Goal: Task Accomplishment & Management: Manage account settings

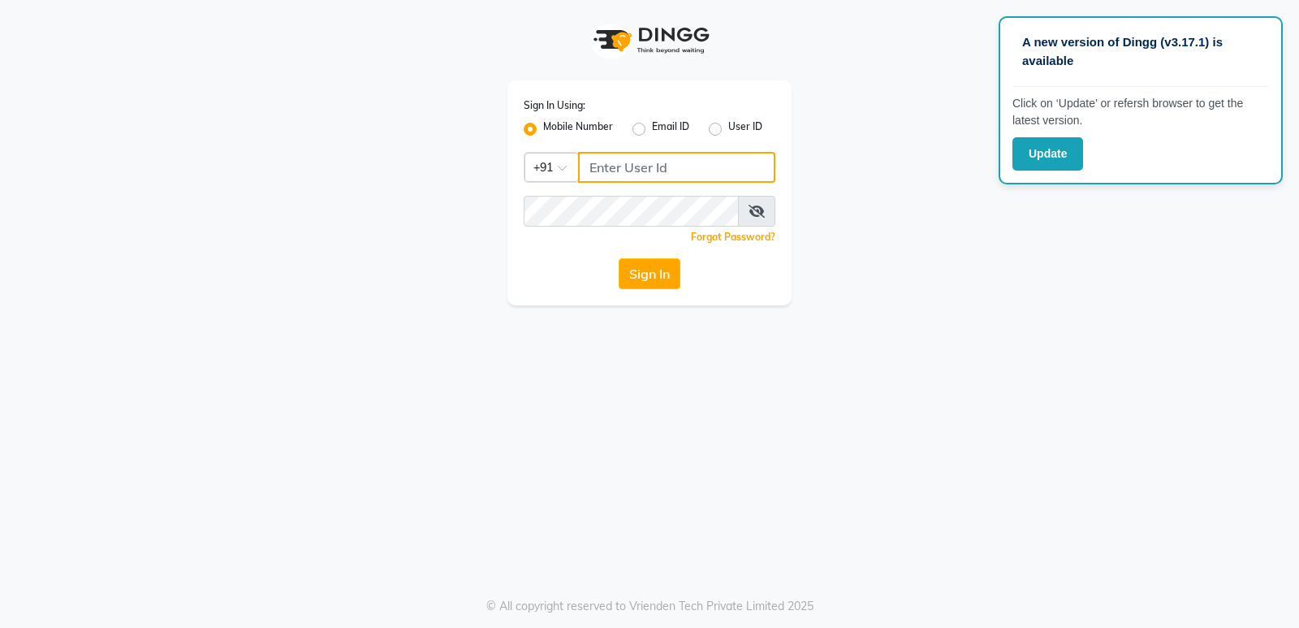
type input "8808886612"
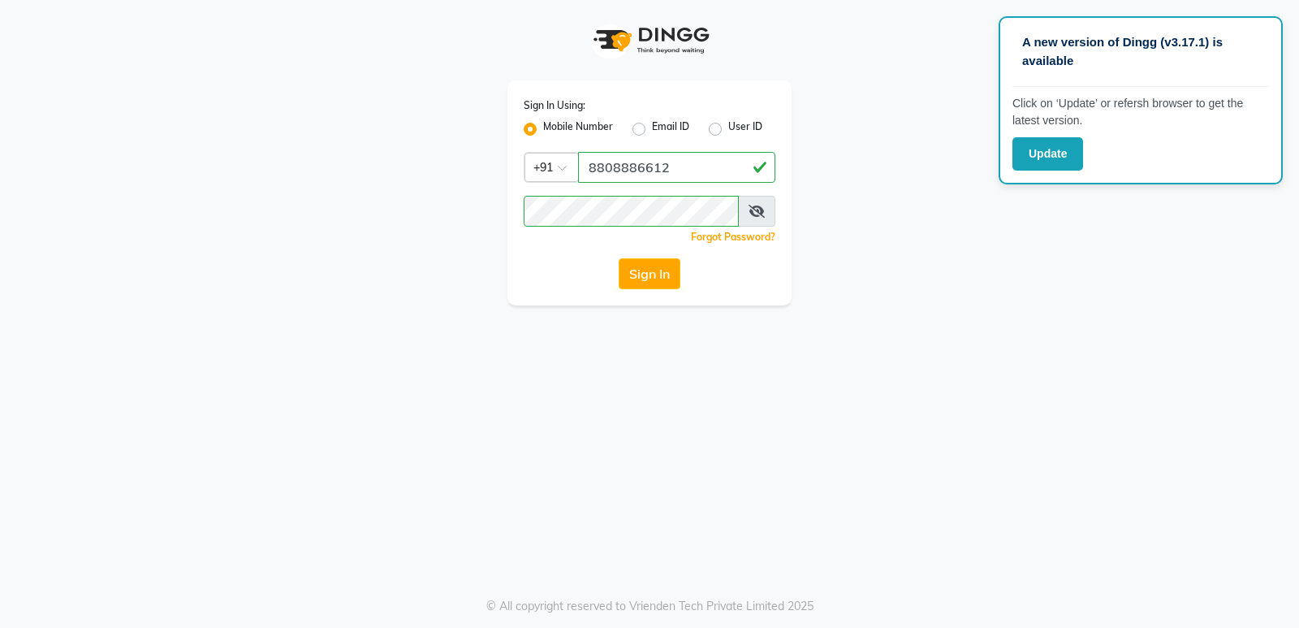
click at [244, 385] on div "A new version of Dingg (v3.17.1) is available Click on ‘Update’ or refersh brow…" at bounding box center [649, 314] width 1299 height 628
click at [1060, 152] on button "Update" at bounding box center [1047, 153] width 71 height 33
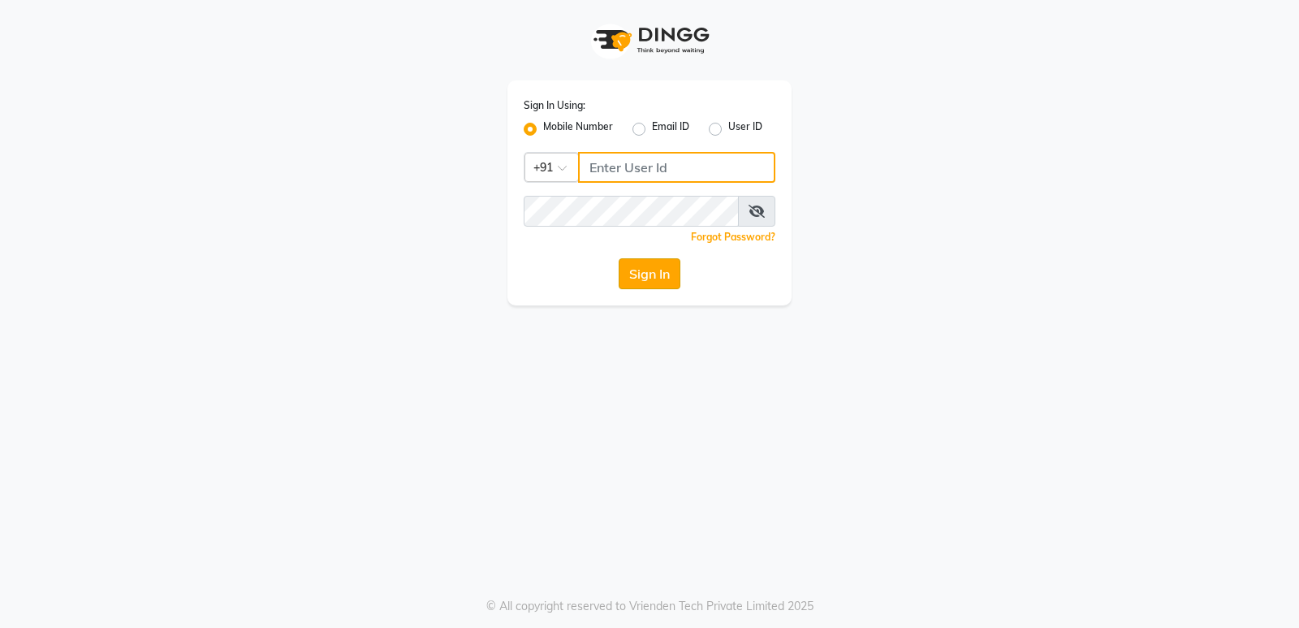
type input "8808886612"
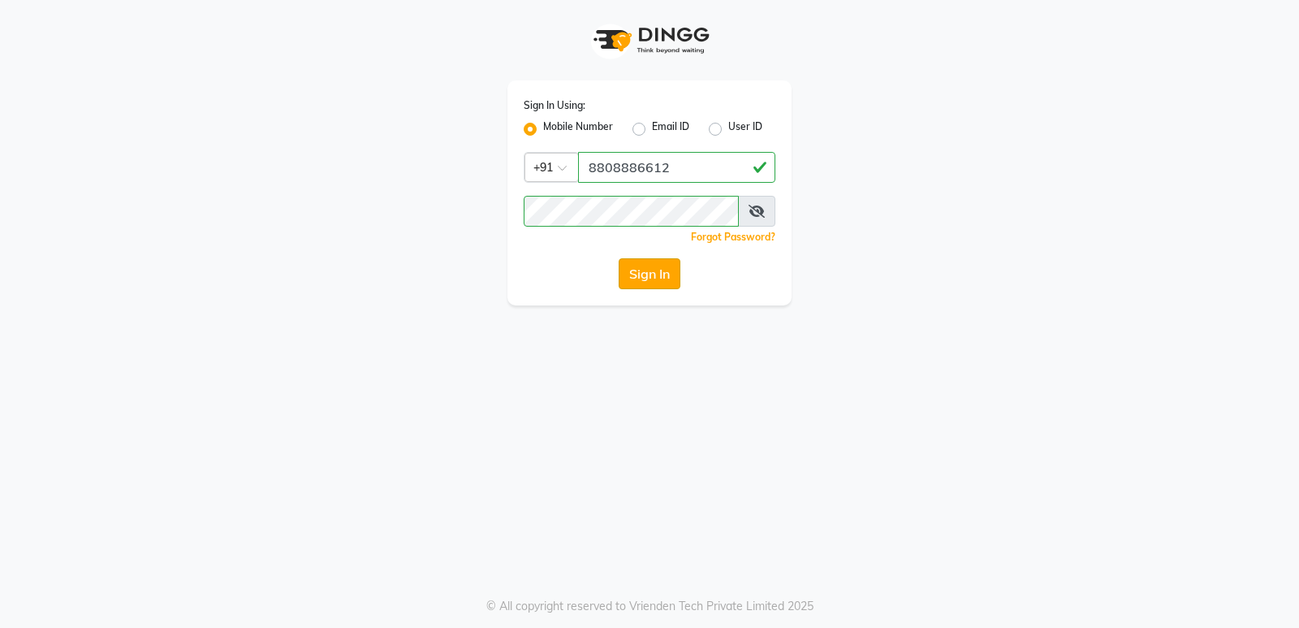
click at [655, 283] on button "Sign In" at bounding box center [650, 273] width 62 height 31
